Goal: Task Accomplishment & Management: Manage account settings

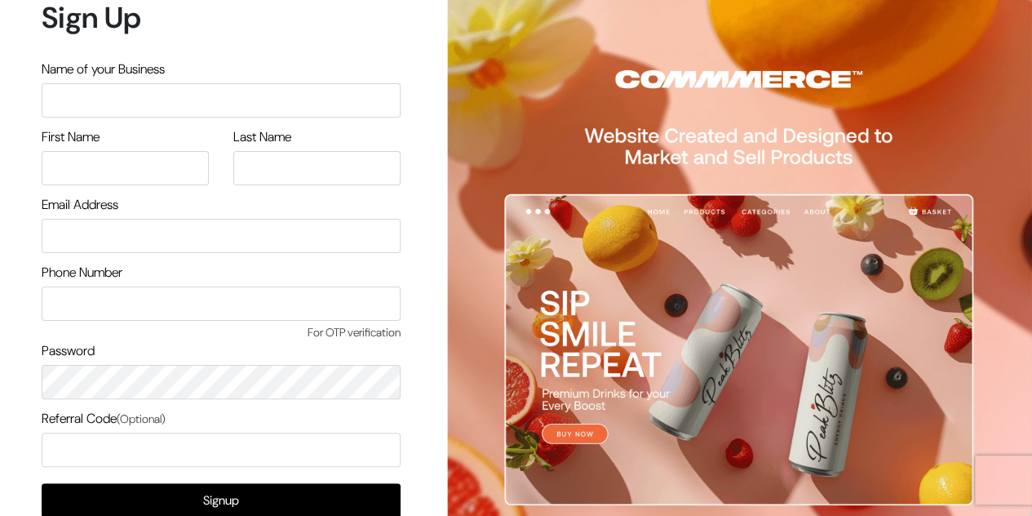
click at [109, 103] on input "text" at bounding box center [221, 100] width 359 height 34
type input "ELEVX"
type input "ANJANI"
type input "KUMAR"
type input "6303616884"
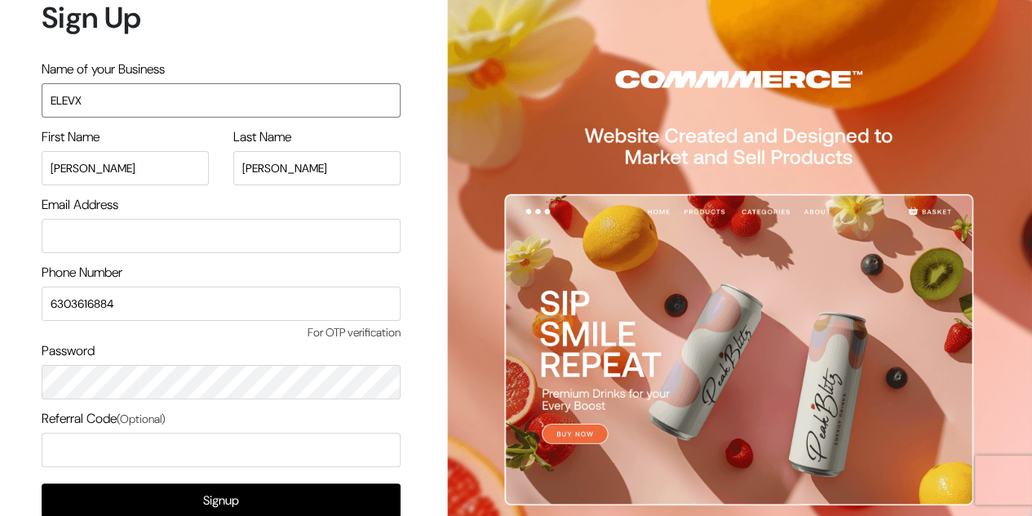
click at [100, 96] on input "ELEVX" at bounding box center [221, 100] width 359 height 34
type input "elevX"
click at [78, 231] on input "email" at bounding box center [221, 236] width 359 height 34
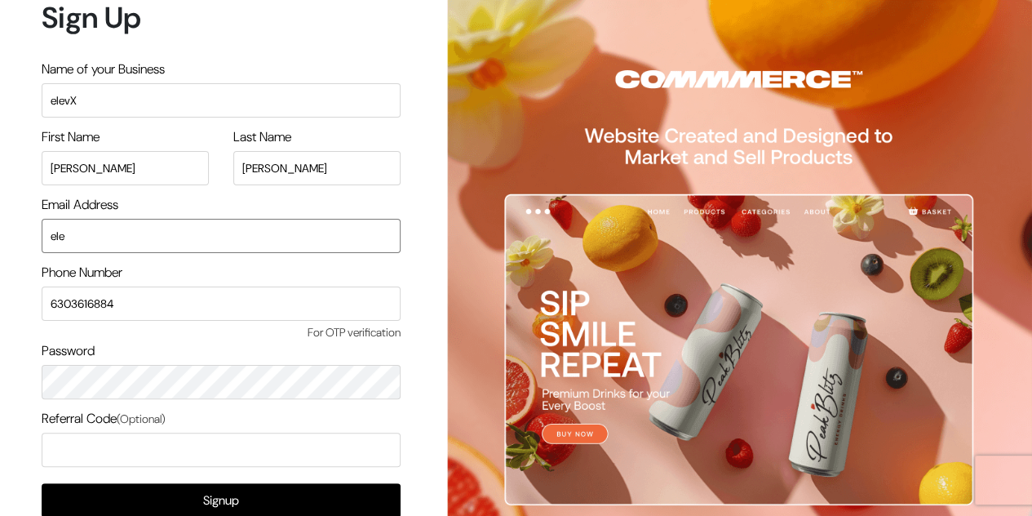
type input "elevxclothing@gmail.com"
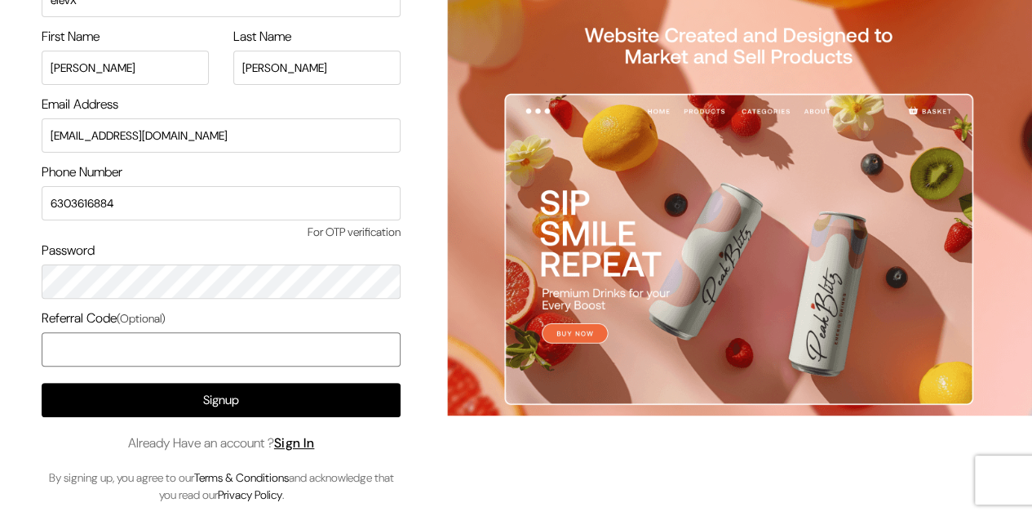
click at [158, 343] on input "text" at bounding box center [221, 349] width 359 height 34
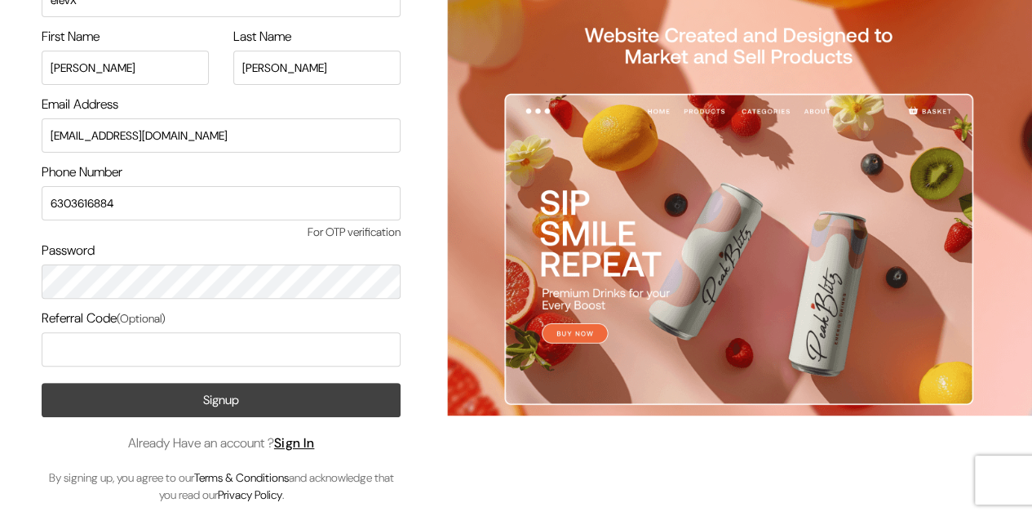
click at [206, 401] on button "Signup" at bounding box center [221, 400] width 359 height 34
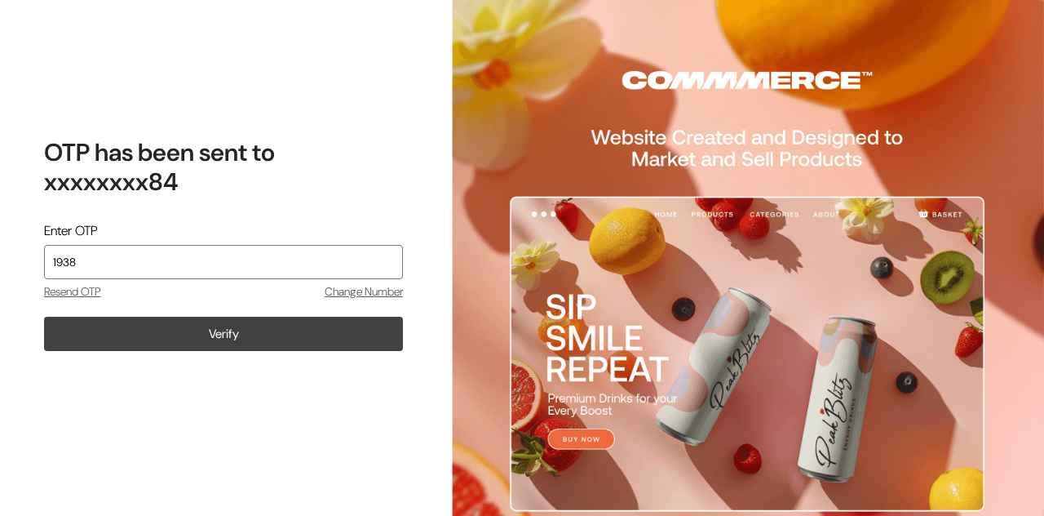
type input "1938"
click at [272, 338] on button "Verify" at bounding box center [223, 334] width 359 height 34
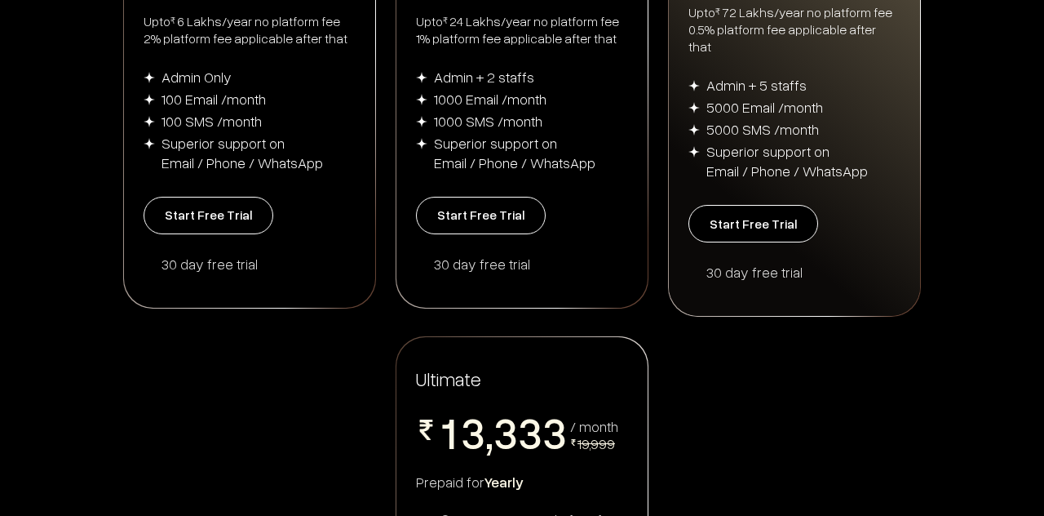
scroll to position [504, 0]
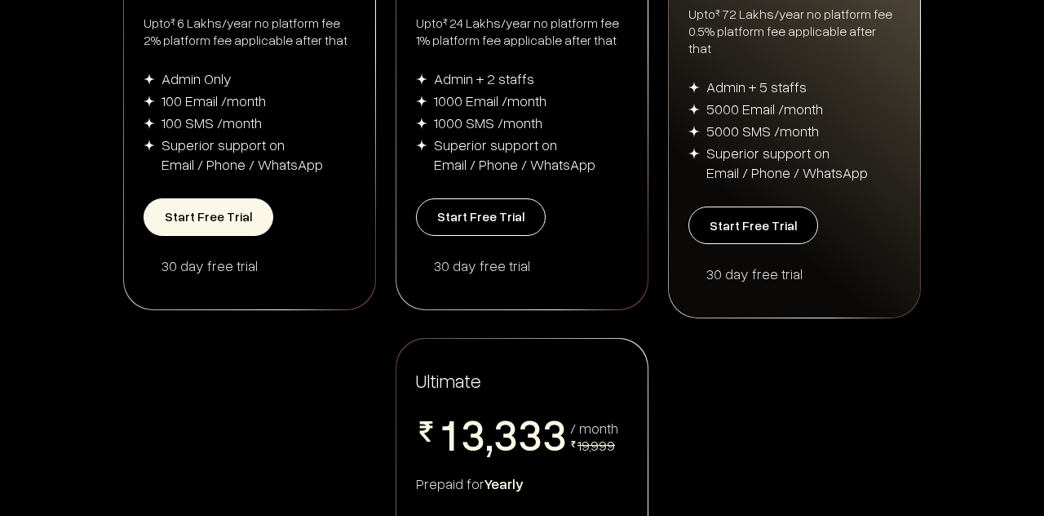
click at [237, 214] on button "Start Free Trial" at bounding box center [209, 217] width 130 height 38
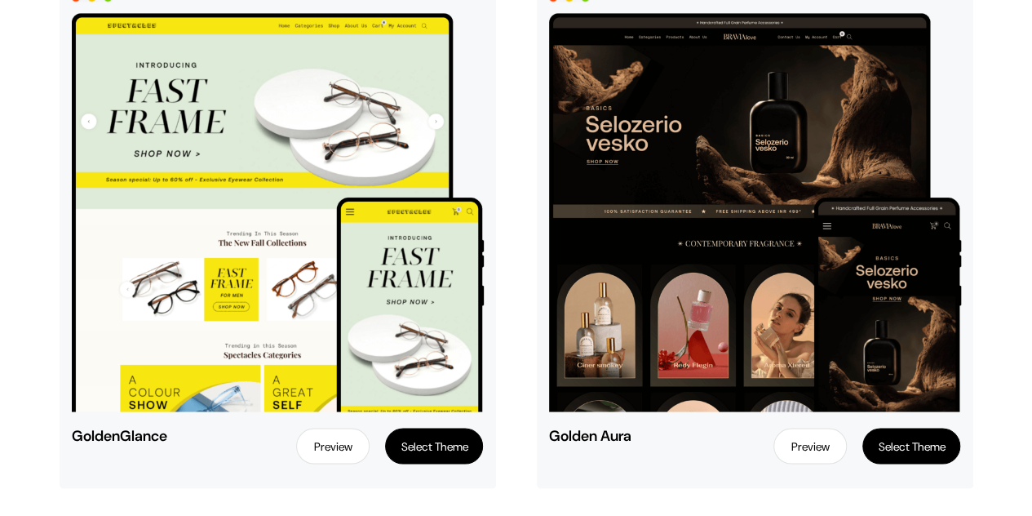
scroll to position [1304, 0]
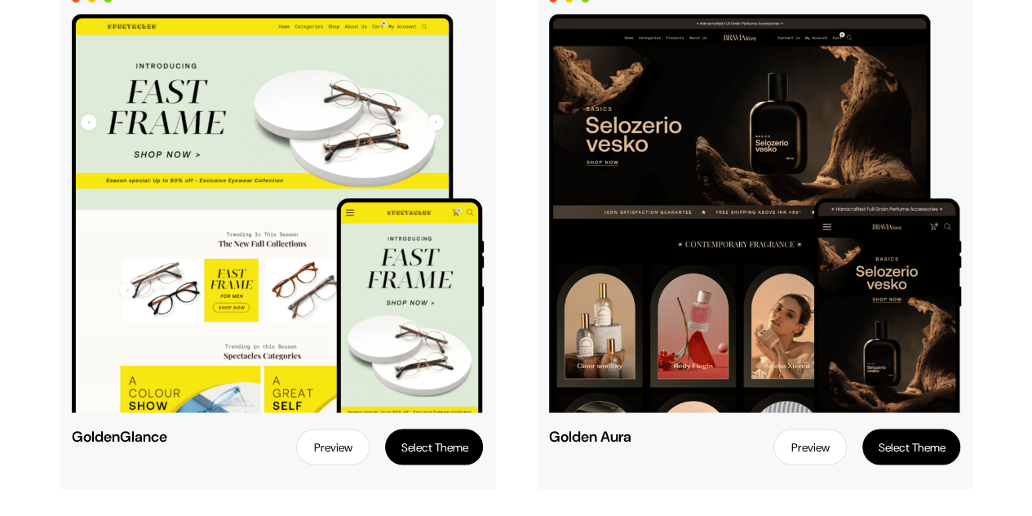
click at [809, 453] on link "Preview" at bounding box center [809, 446] width 73 height 36
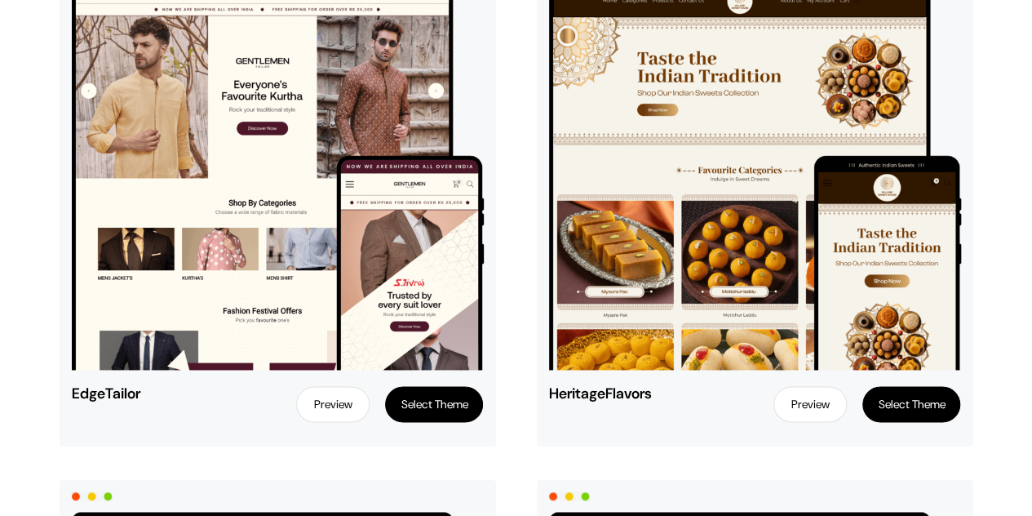
scroll to position [4048, 0]
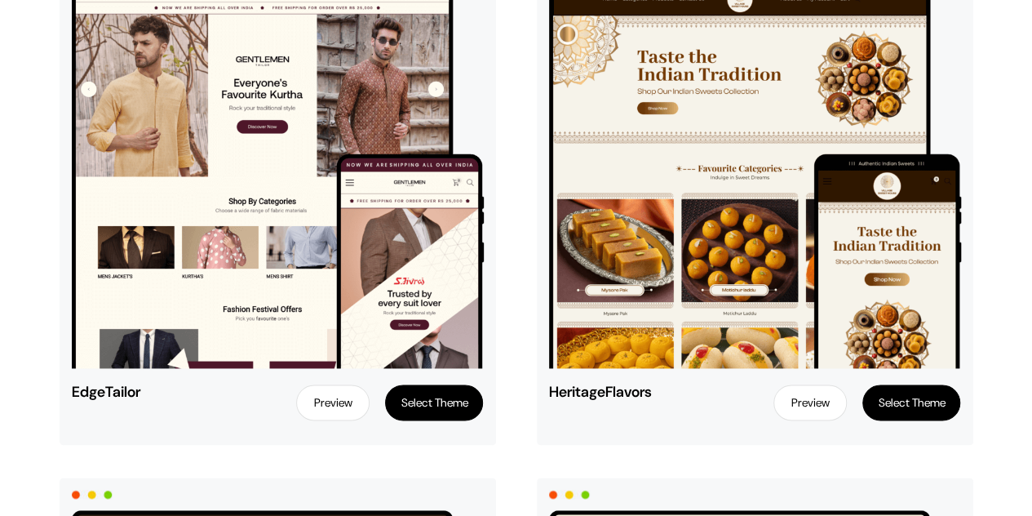
click at [338, 389] on link "Preview" at bounding box center [332, 402] width 73 height 36
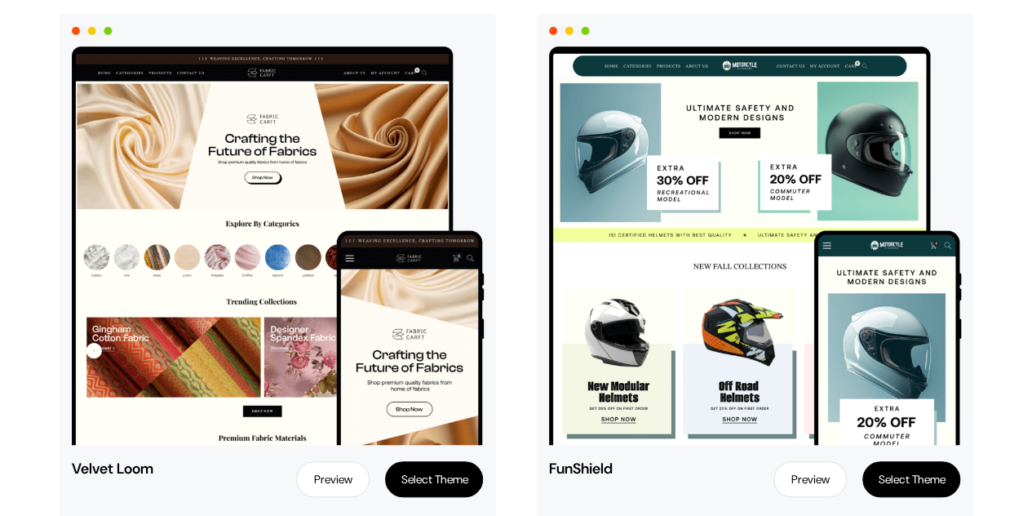
scroll to position [3443, 0]
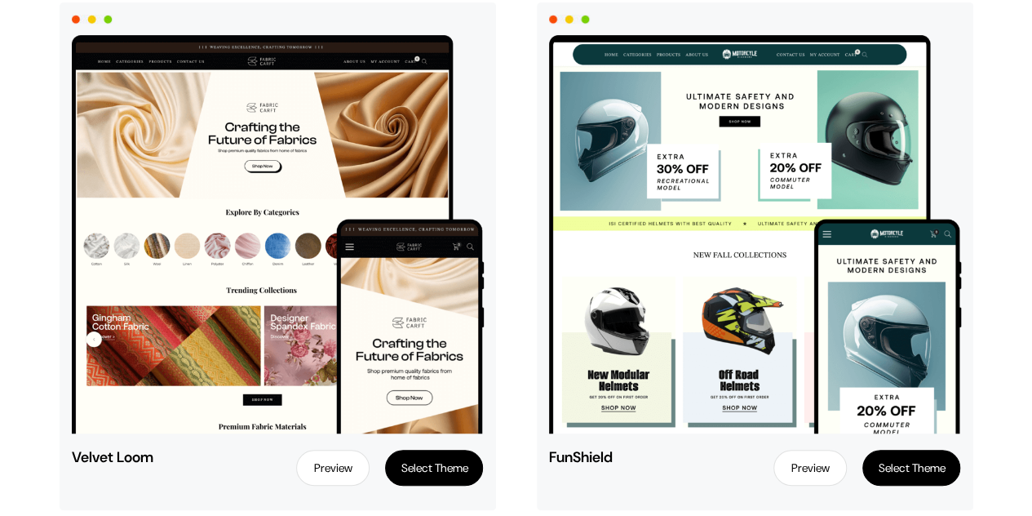
drag, startPoint x: 809, startPoint y: 468, endPoint x: 793, endPoint y: 463, distance: 16.5
click at [786, 462] on link "Preview" at bounding box center [809, 468] width 73 height 36
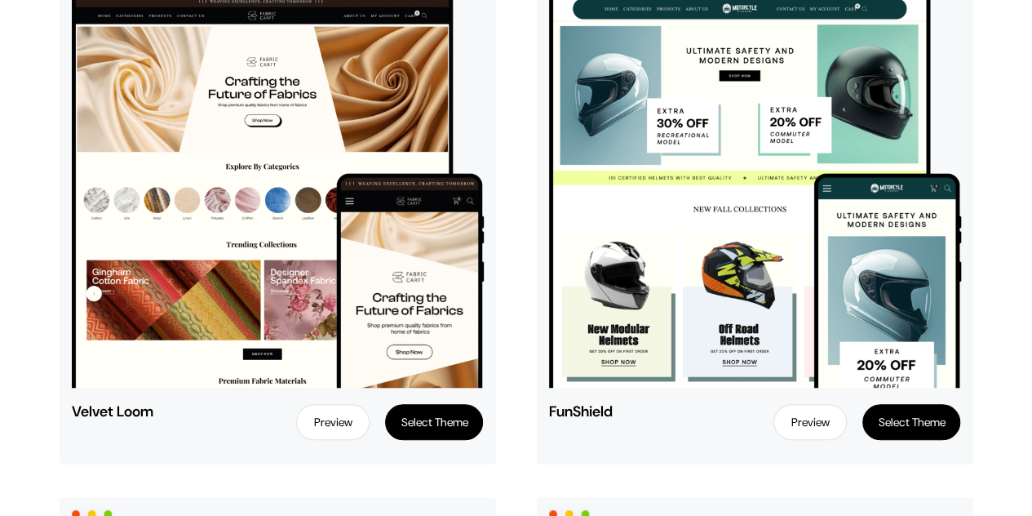
scroll to position [3490, 0]
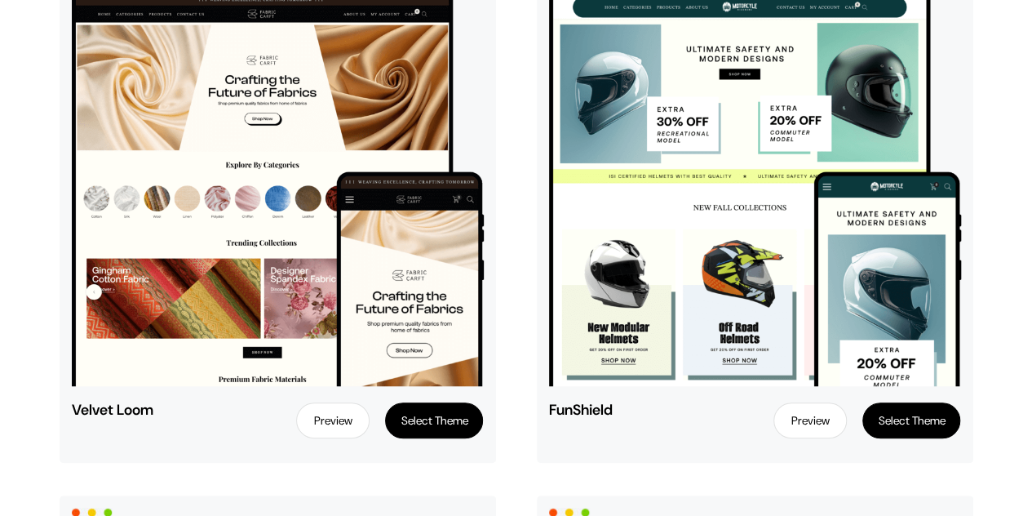
click at [648, 249] on img at bounding box center [755, 187] width 412 height 398
click at [797, 414] on link "Preview" at bounding box center [809, 420] width 73 height 36
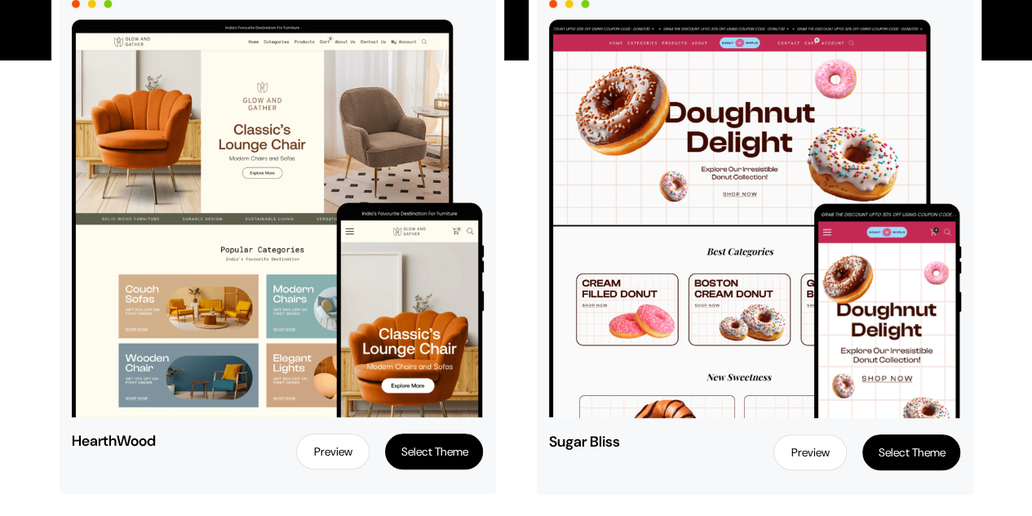
scroll to position [219, 0]
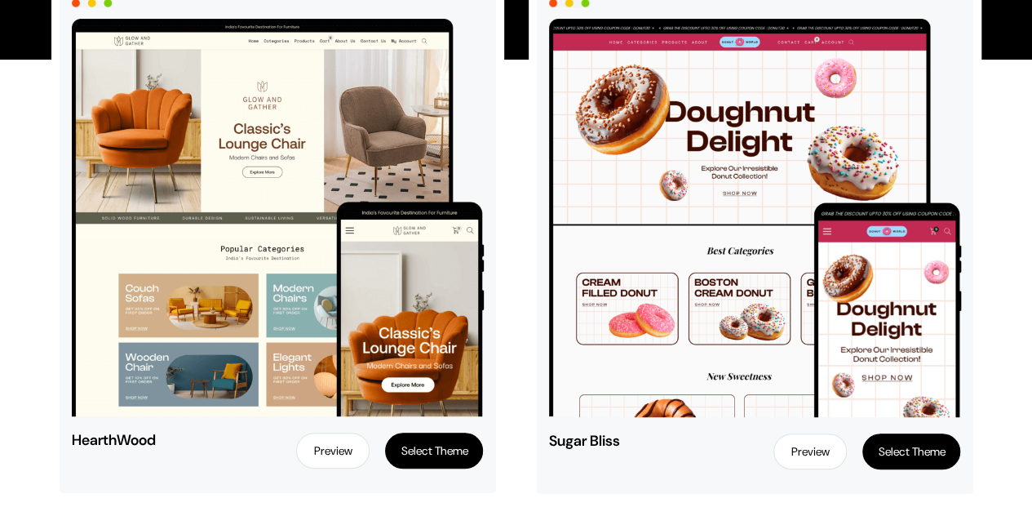
click at [326, 441] on link "Preview" at bounding box center [332, 450] width 73 height 36
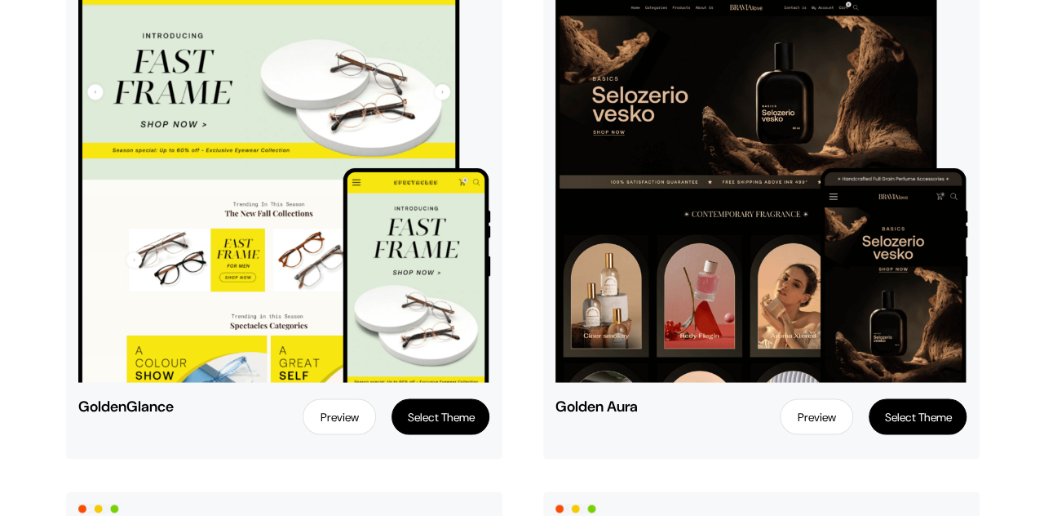
scroll to position [1336, 0]
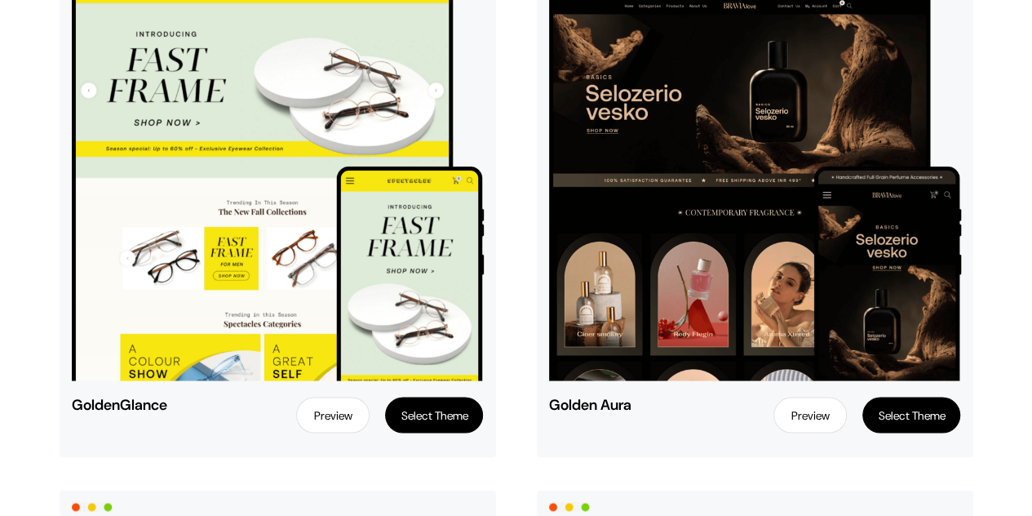
click at [901, 415] on button "Select Theme" at bounding box center [911, 415] width 98 height 36
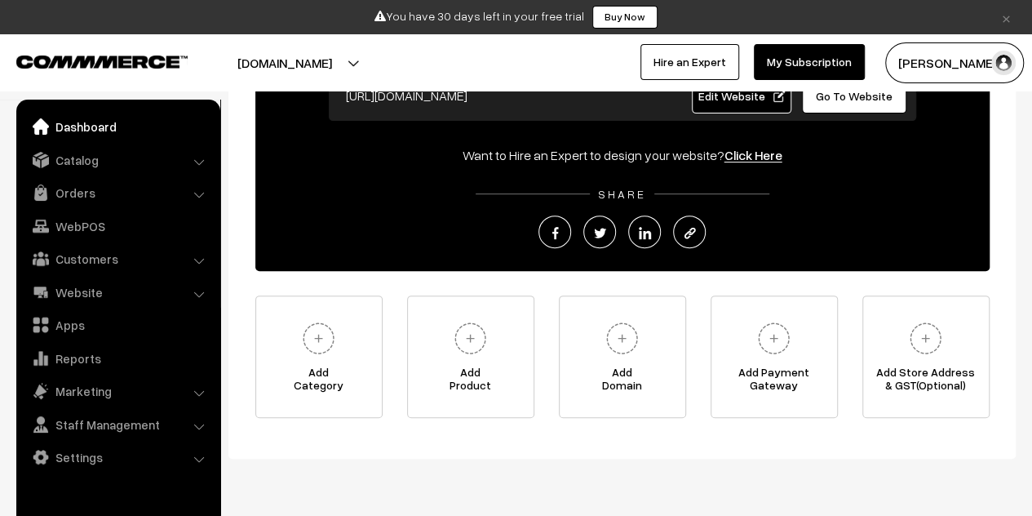
scroll to position [235, 0]
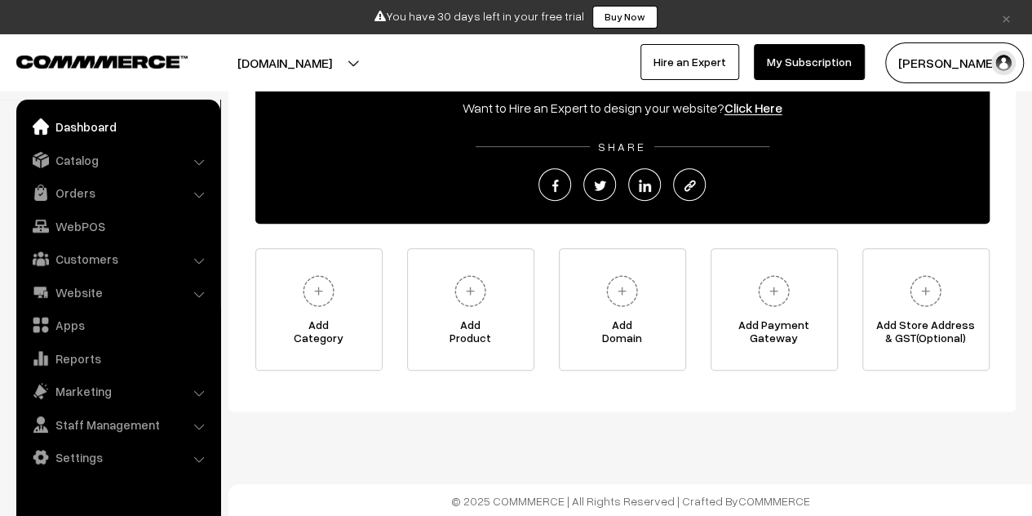
click at [201, 459] on li "Settings Shipping" at bounding box center [118, 456] width 196 height 29
click at [193, 459] on link "Settings" at bounding box center [117, 456] width 194 height 29
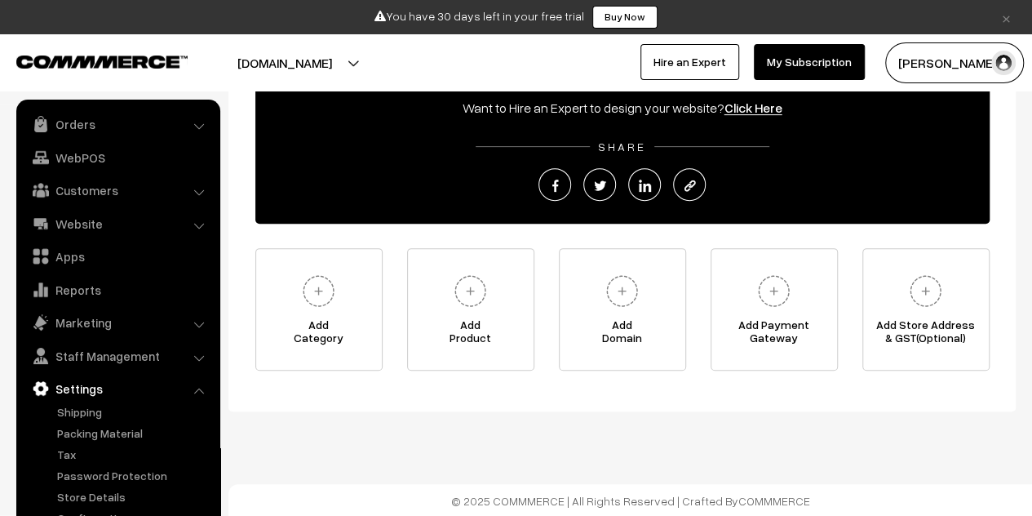
click at [515, 374] on div "Welcome to your Dashboard Create and Share Your Online Store [URL][DOMAIN_NAME]…" at bounding box center [621, 138] width 787 height 547
drag, startPoint x: 515, startPoint y: 374, endPoint x: 476, endPoint y: 393, distance: 42.7
click at [476, 393] on div "Welcome to your Dashboard Create and Share Your Online Store [URL][DOMAIN_NAME]…" at bounding box center [621, 138] width 787 height 547
drag, startPoint x: 476, startPoint y: 393, endPoint x: 434, endPoint y: 406, distance: 44.4
drag, startPoint x: 434, startPoint y: 406, endPoint x: 413, endPoint y: 391, distance: 26.3
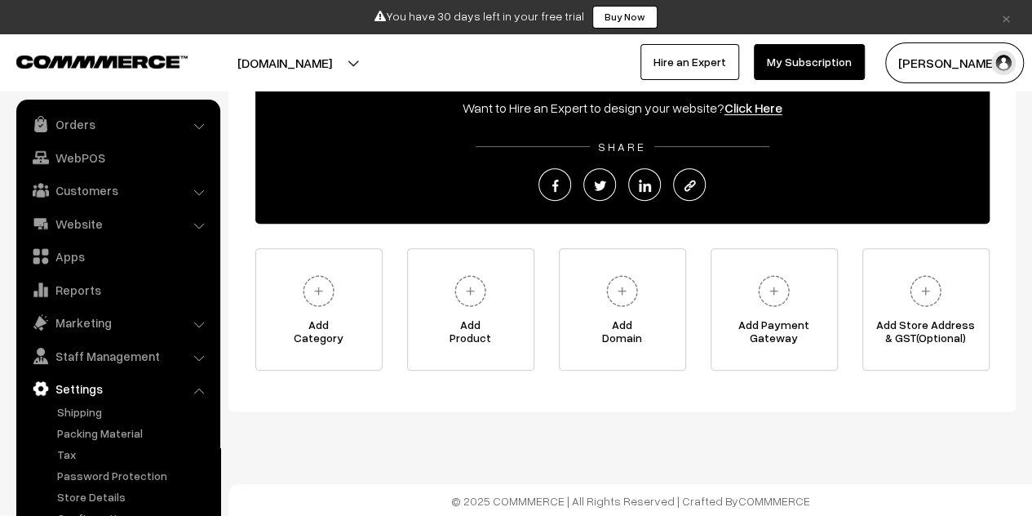
click at [413, 391] on div "Welcome to your Dashboard Create and Share Your Online Store [URL][DOMAIN_NAME]…" at bounding box center [621, 138] width 787 height 547
drag, startPoint x: 413, startPoint y: 391, endPoint x: 375, endPoint y: 384, distance: 38.1
click at [375, 384] on div "Welcome to your Dashboard Create and Share Your Online Store [URL][DOMAIN_NAME]…" at bounding box center [621, 138] width 787 height 547
drag, startPoint x: 375, startPoint y: 384, endPoint x: 359, endPoint y: 416, distance: 35.8
click at [359, 416] on div "Welcome to your Dashboard Create and Share Your Online Store [URL][DOMAIN_NAME]…" at bounding box center [516, 141] width 1032 height 752
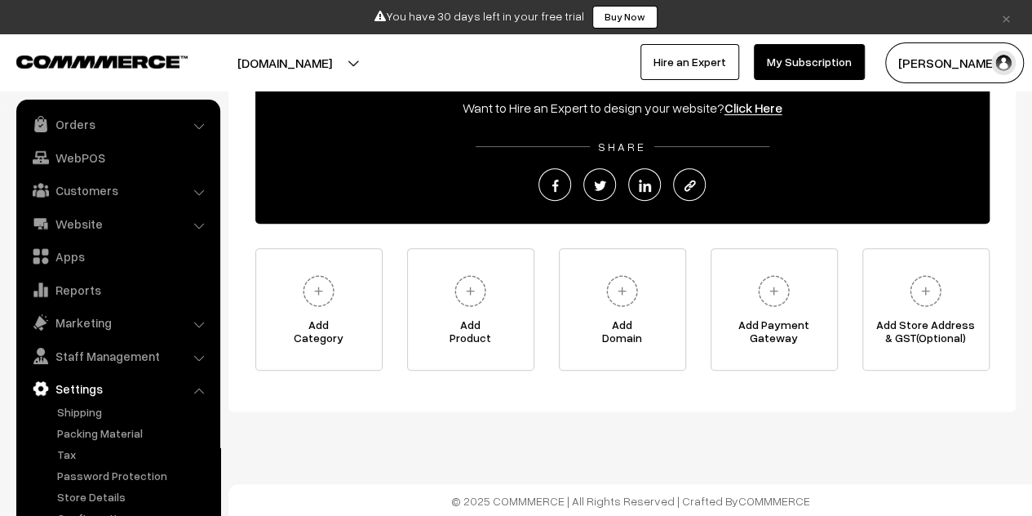
drag, startPoint x: 359, startPoint y: 416, endPoint x: 385, endPoint y: 516, distance: 102.9
drag, startPoint x: 385, startPoint y: 516, endPoint x: 360, endPoint y: 393, distance: 125.0
click at [360, 393] on div "Welcome to your Dashboard Create and Share Your Online Store https://elevx.comm…" at bounding box center [621, 138] width 787 height 547
drag, startPoint x: 360, startPoint y: 393, endPoint x: 383, endPoint y: 374, distance: 30.2
drag, startPoint x: 383, startPoint y: 374, endPoint x: 399, endPoint y: 386, distance: 19.3
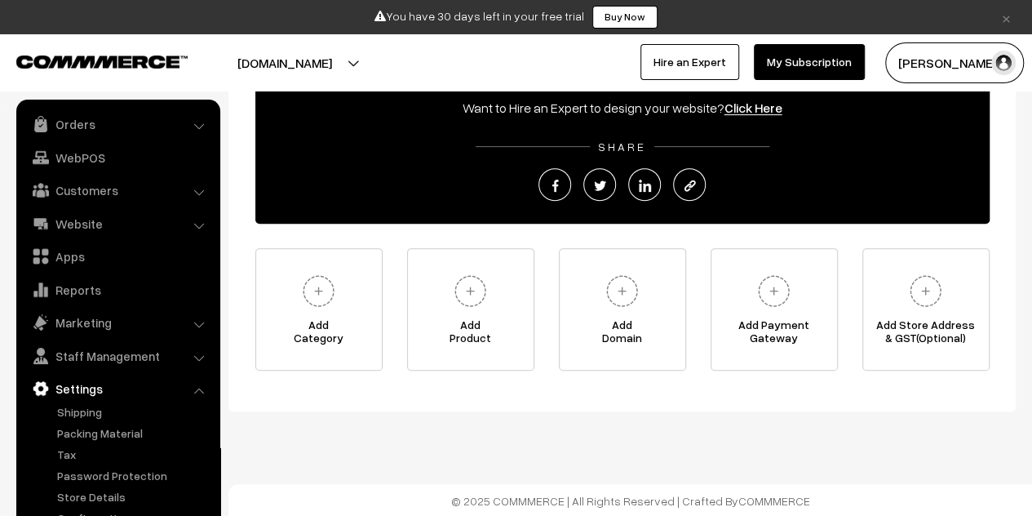
click at [399, 386] on div "Welcome to your Dashboard Create and Share Your Online Store https://elevx.comm…" at bounding box center [621, 138] width 787 height 547
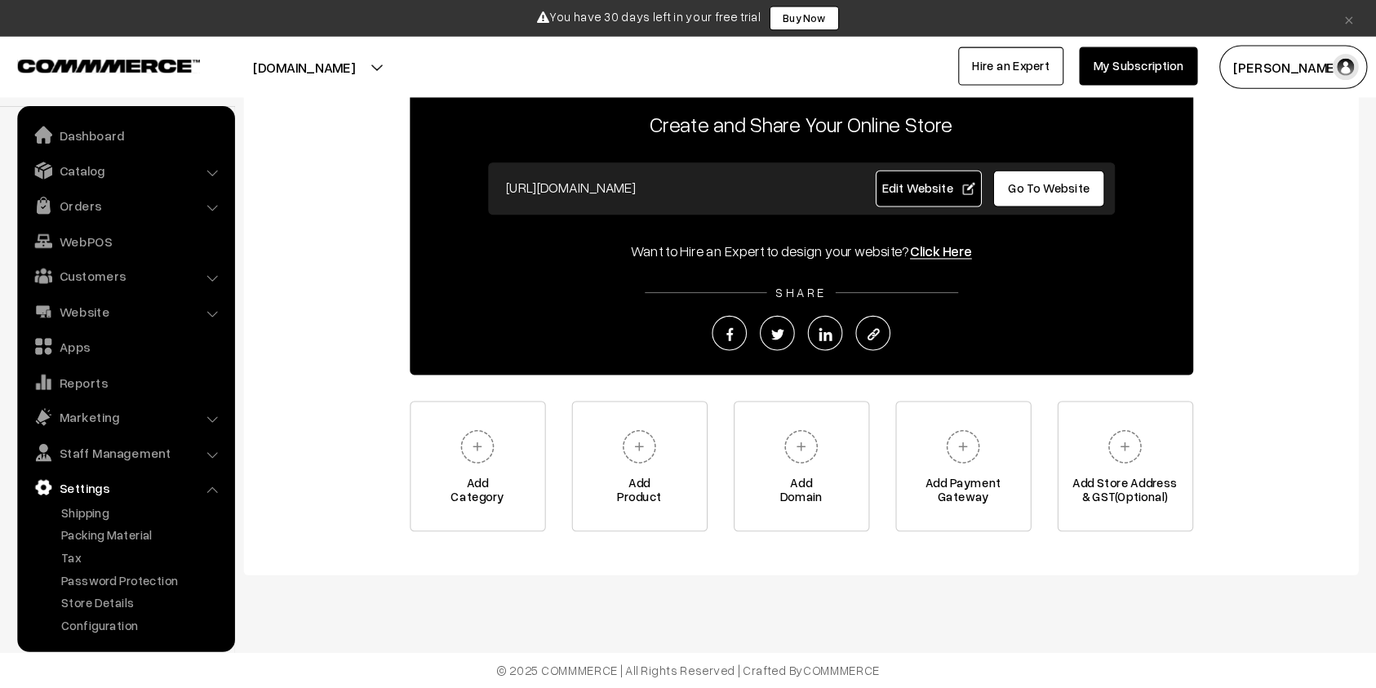
scroll to position [64, 0]
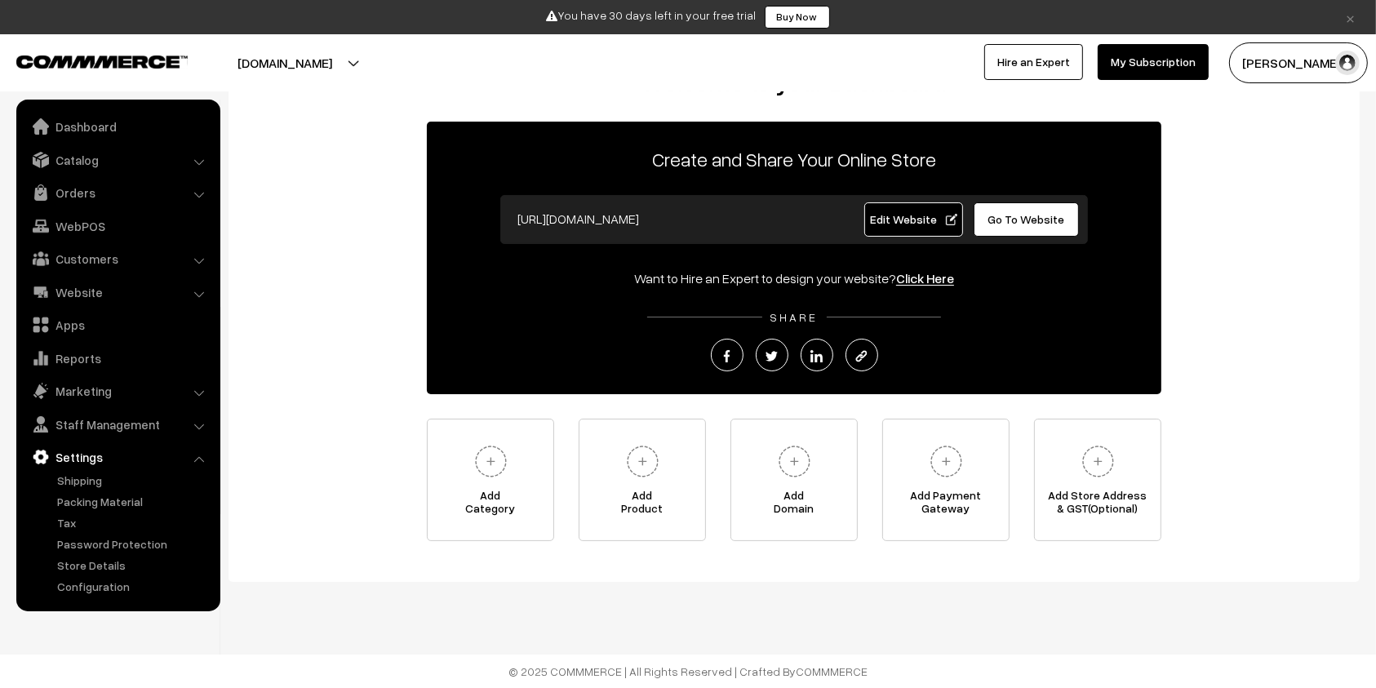
drag, startPoint x: 899, startPoint y: 0, endPoint x: 907, endPoint y: 572, distance: 572.0
click at [907, 515] on div "Welcome to your Dashboard Create and Share Your Online Store https://elevx.comm…" at bounding box center [793, 308] width 1131 height 547
click at [94, 131] on link "Dashboard" at bounding box center [117, 126] width 194 height 29
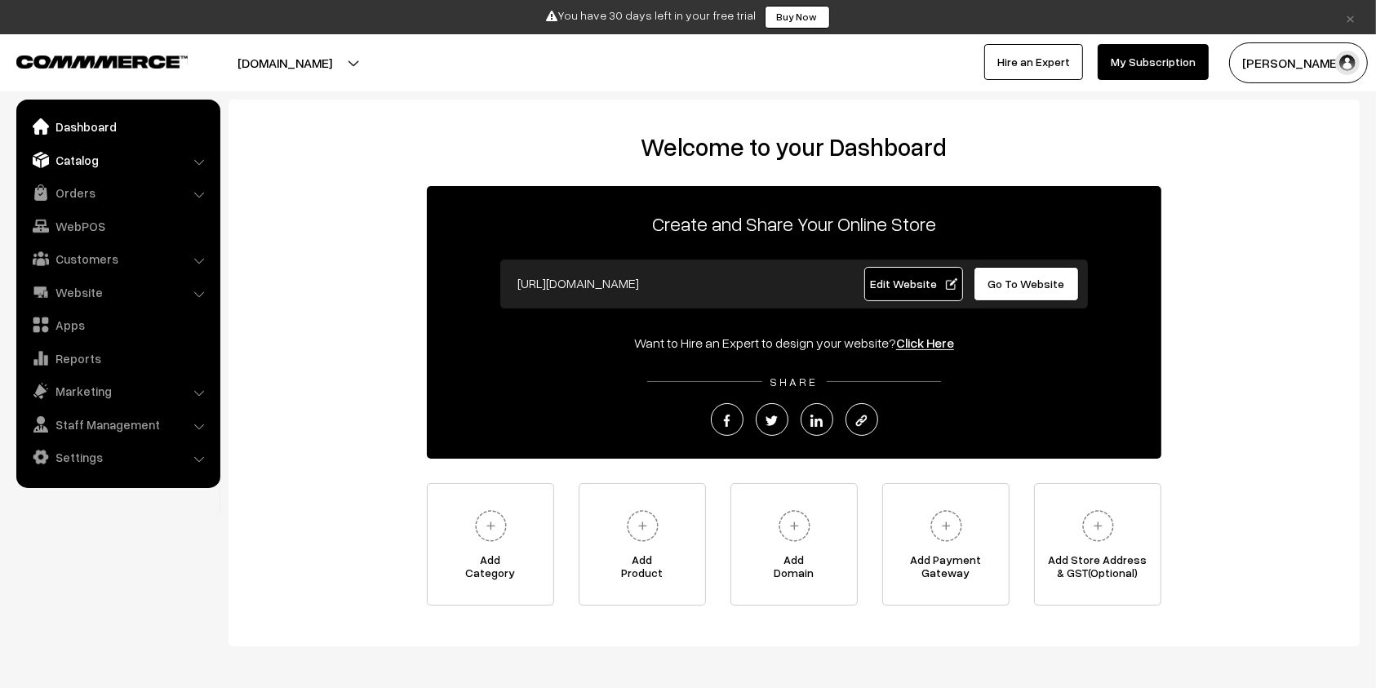
click at [135, 166] on link "Catalog" at bounding box center [117, 159] width 194 height 29
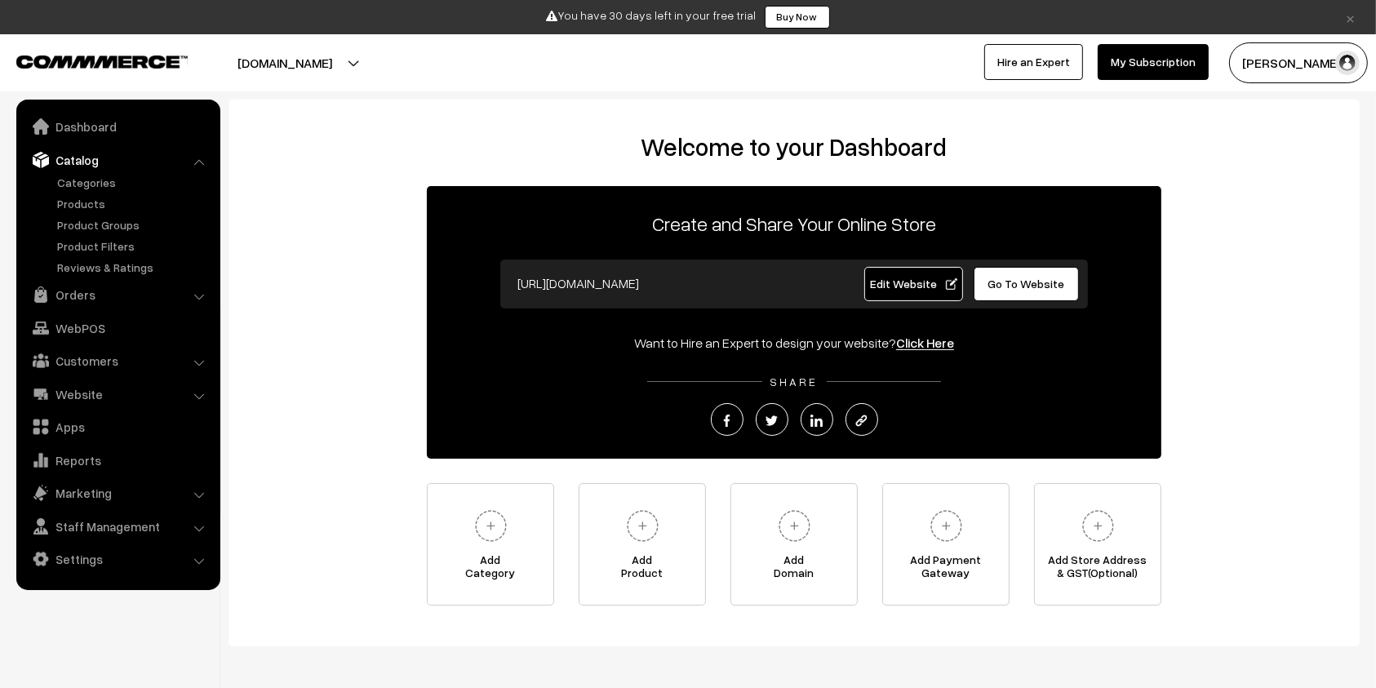
click at [135, 166] on link "Catalog" at bounding box center [117, 159] width 194 height 29
click at [315, 55] on button "[DOMAIN_NAME]" at bounding box center [284, 62] width 209 height 41
click at [268, 144] on h2 "Welcome to your Dashboard" at bounding box center [794, 146] width 1098 height 29
click at [188, 399] on link "Website" at bounding box center [117, 393] width 194 height 29
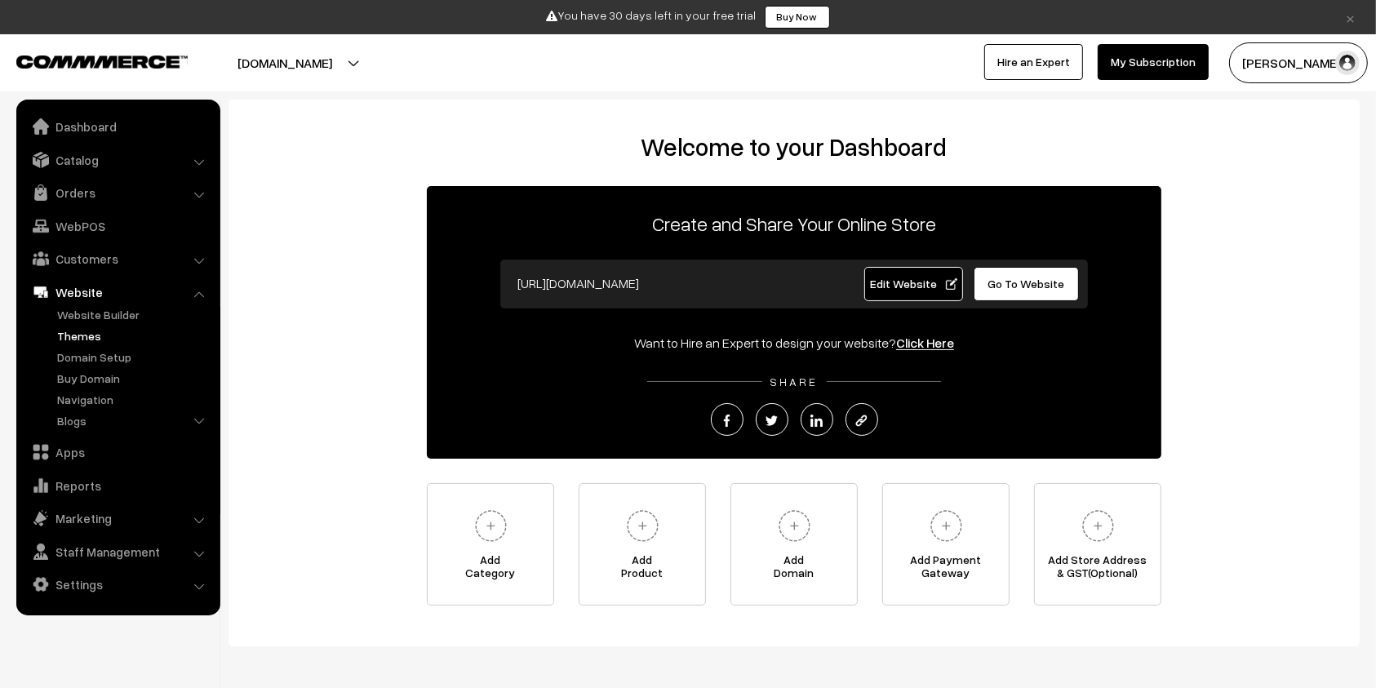
click at [95, 336] on link "Themes" at bounding box center [134, 335] width 162 height 17
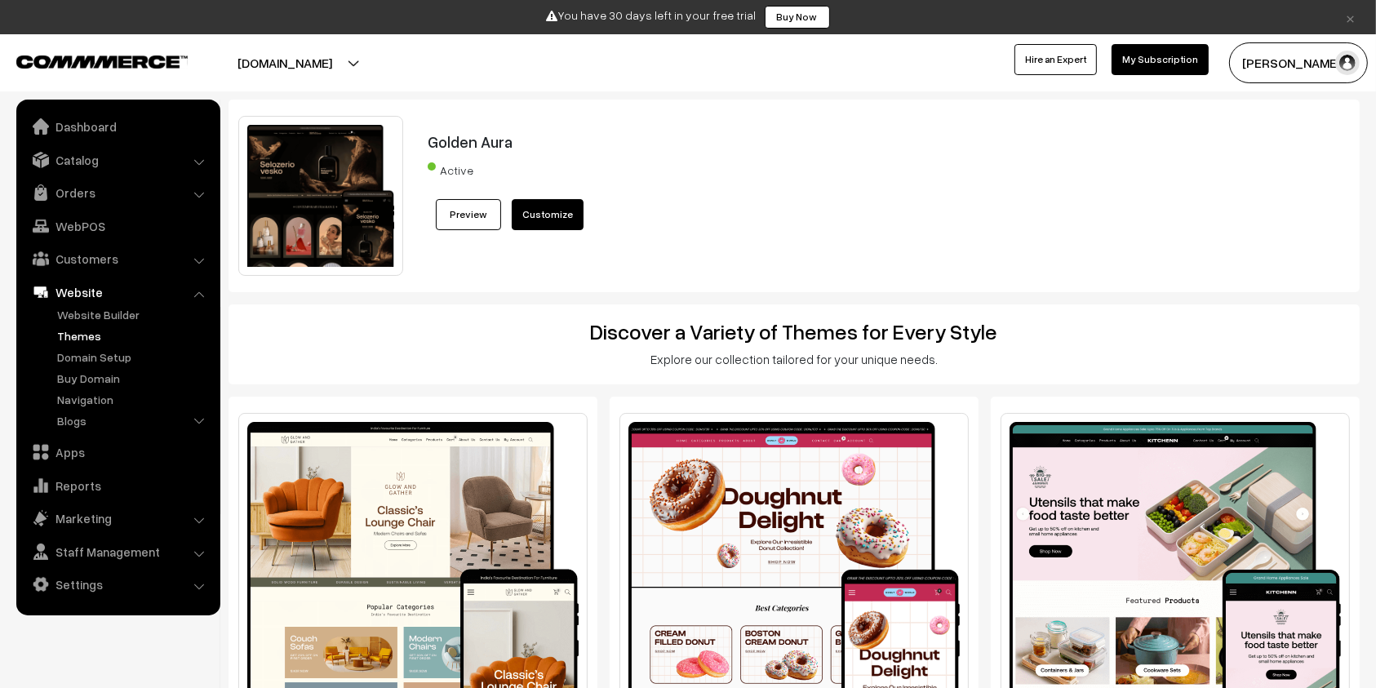
click at [534, 352] on h3 "Explore our collection tailored for your unique needs." at bounding box center [794, 359] width 1108 height 15
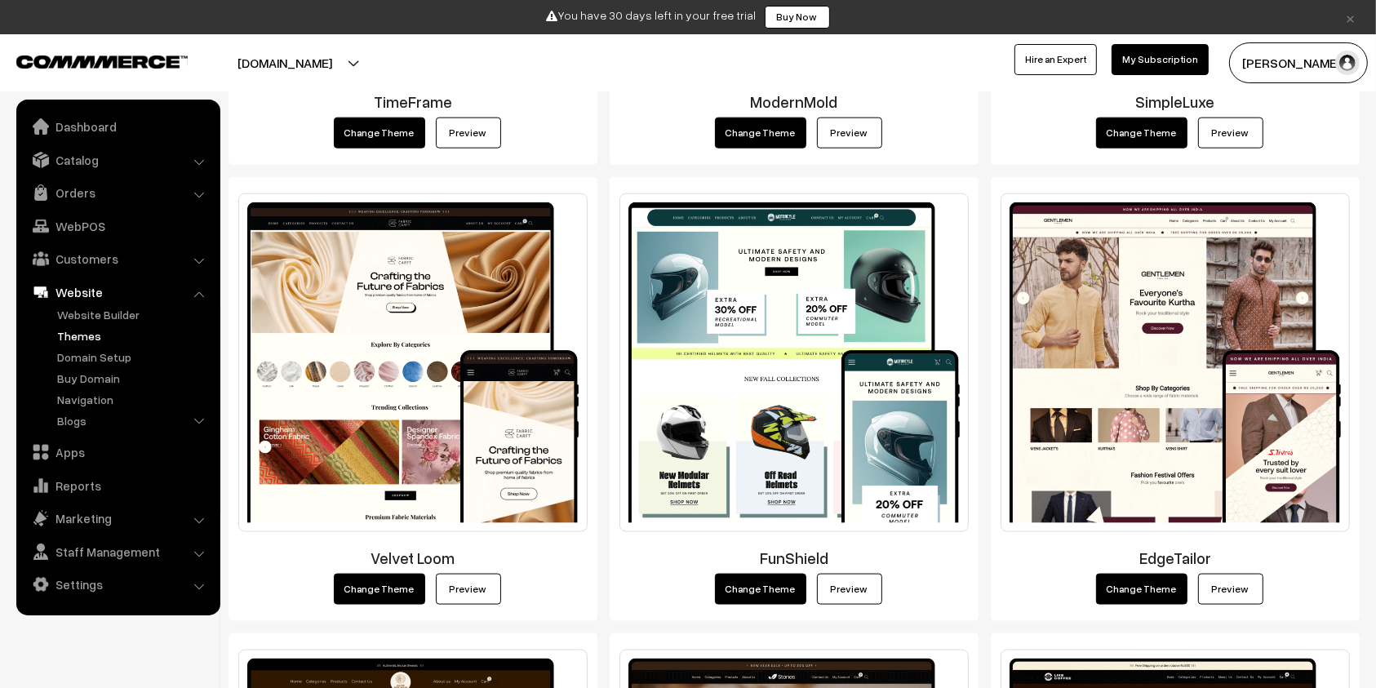
scroll to position [2041, 0]
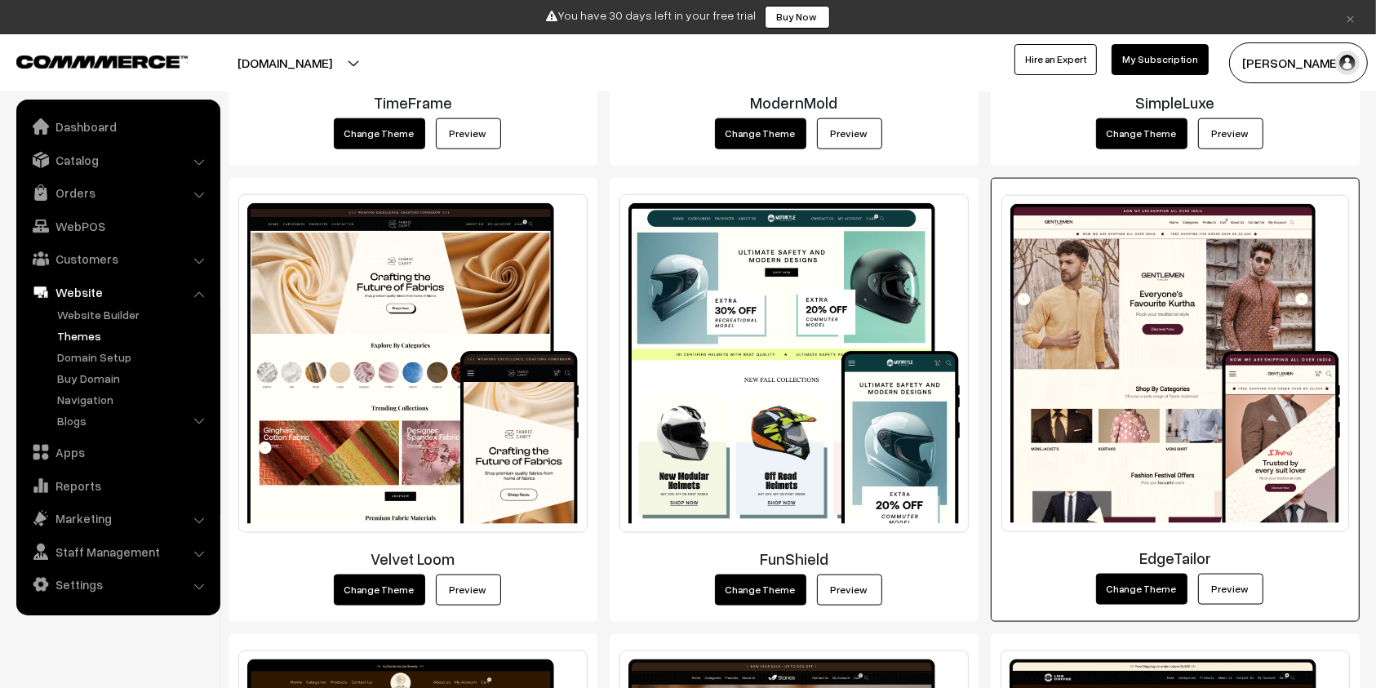
click at [1243, 583] on link "Preview" at bounding box center [1230, 589] width 65 height 31
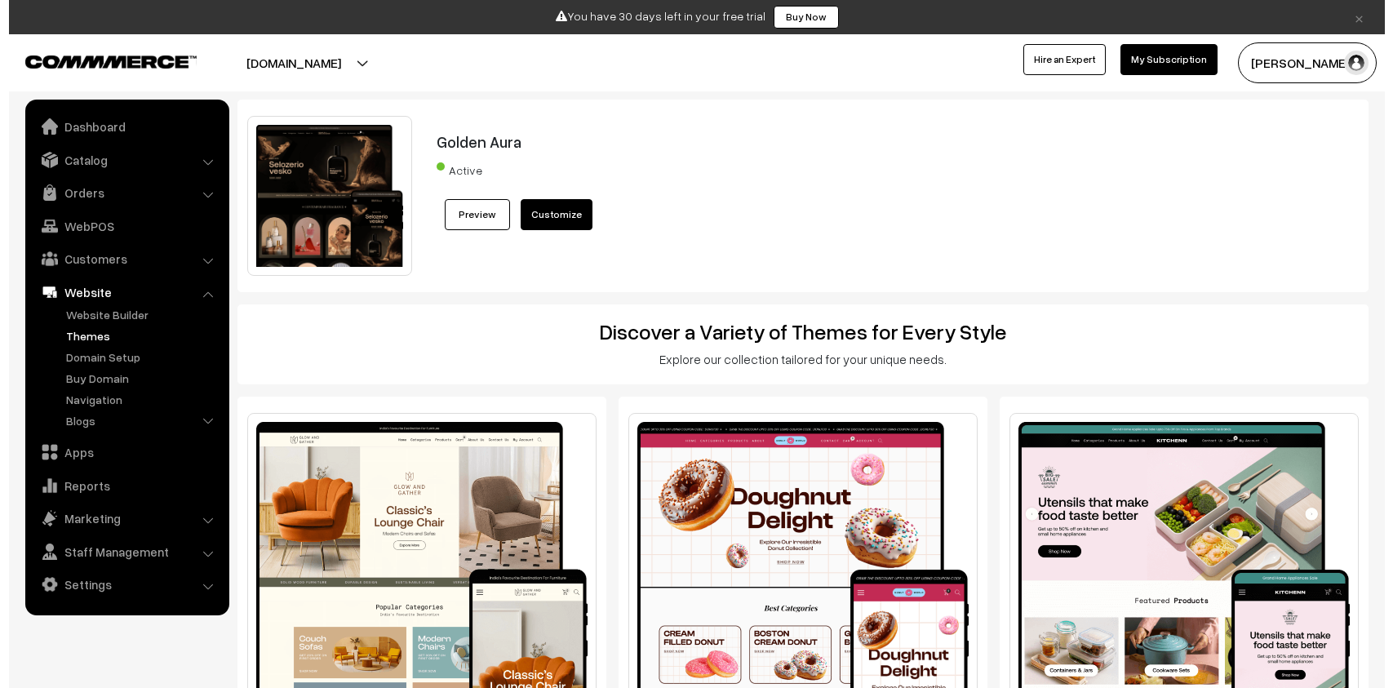
scroll to position [2041, 0]
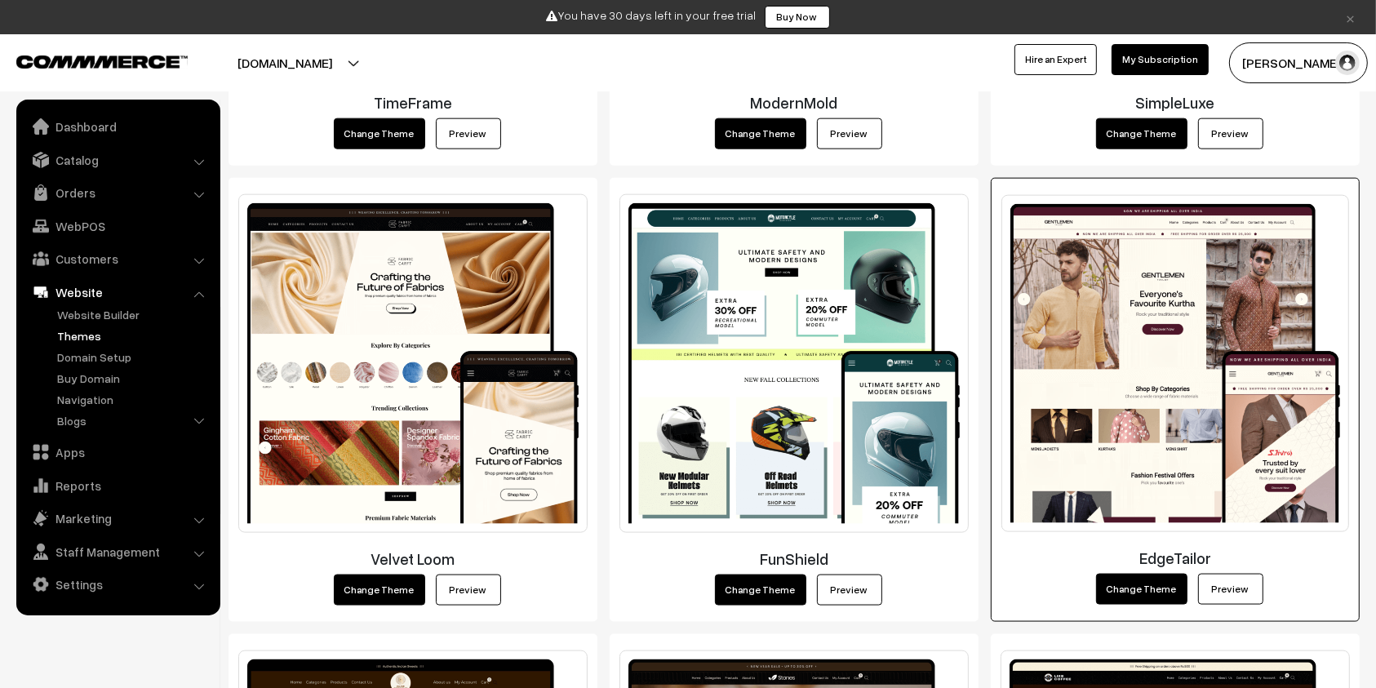
click at [1148, 592] on button "Change Theme" at bounding box center [1141, 589] width 91 height 31
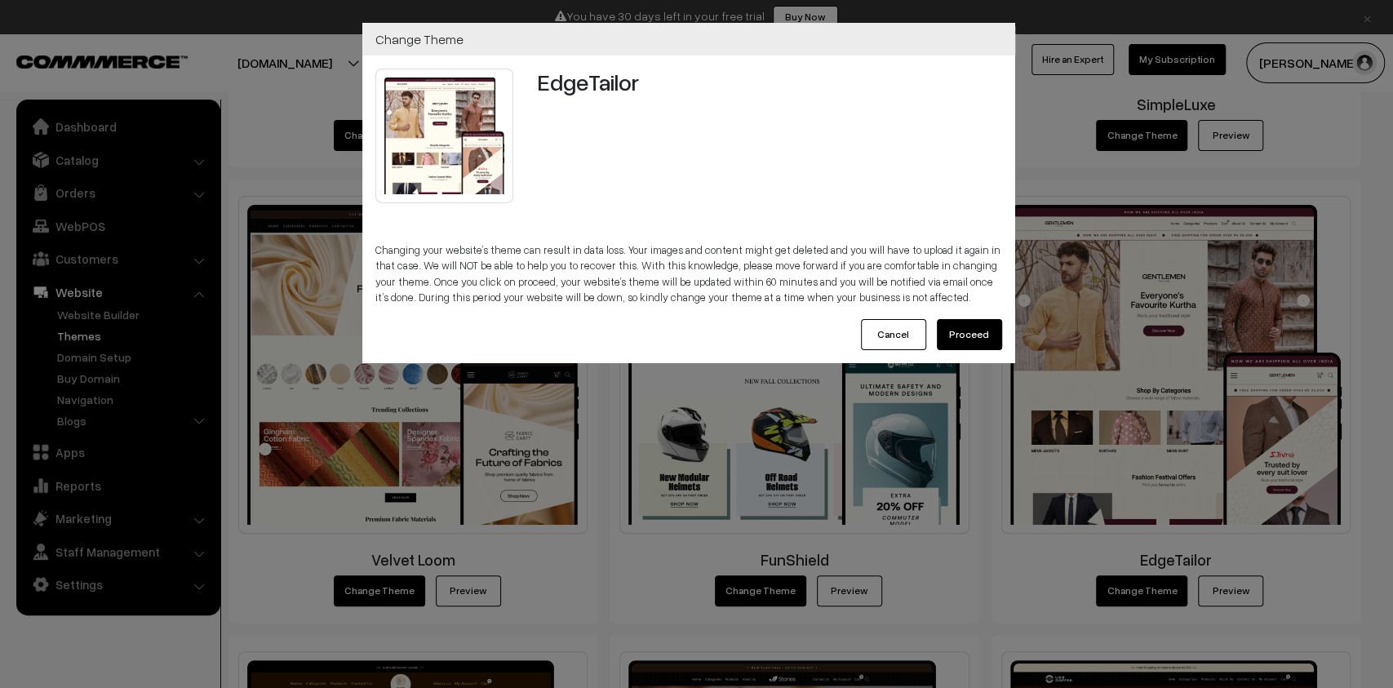
click at [986, 342] on button "Proceed" at bounding box center [969, 334] width 65 height 31
